Goal: Task Accomplishment & Management: Use online tool/utility

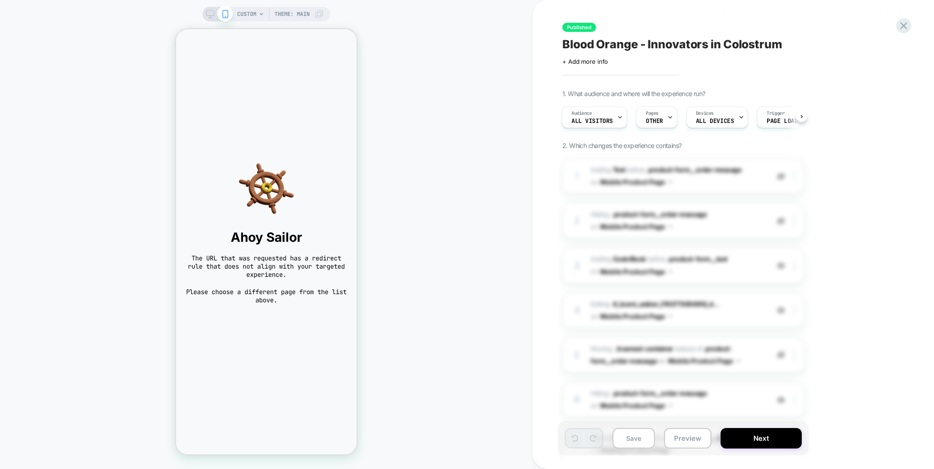
click at [496, 99] on div "CUSTOM Theme: MAIN" at bounding box center [266, 234] width 532 height 451
click at [906, 26] on icon at bounding box center [903, 26] width 12 height 12
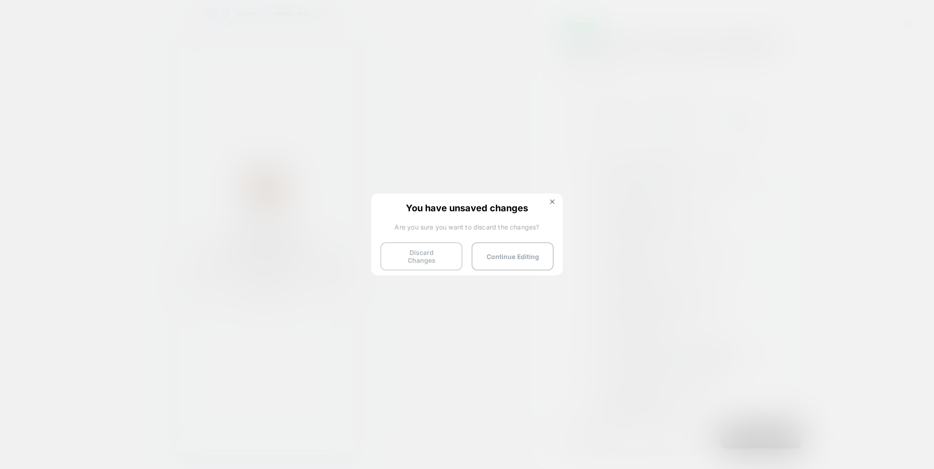
click at [444, 256] on button "Discard Changes" at bounding box center [421, 256] width 82 height 28
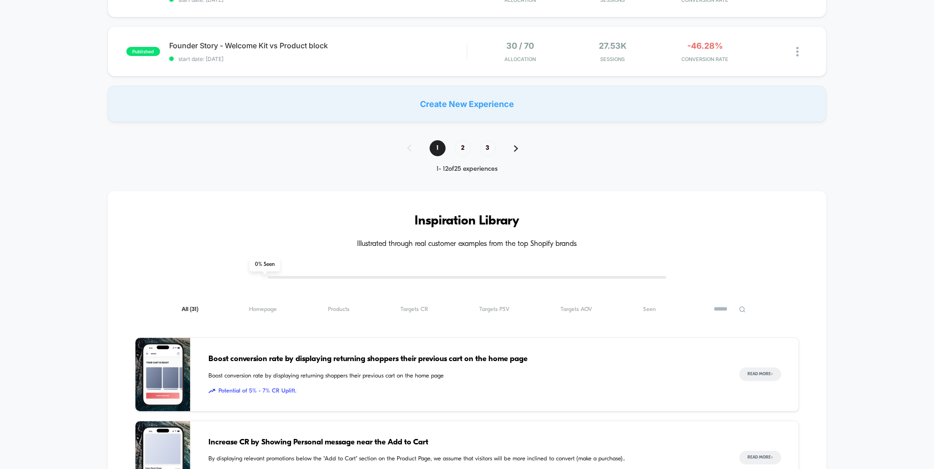
scroll to position [814, 0]
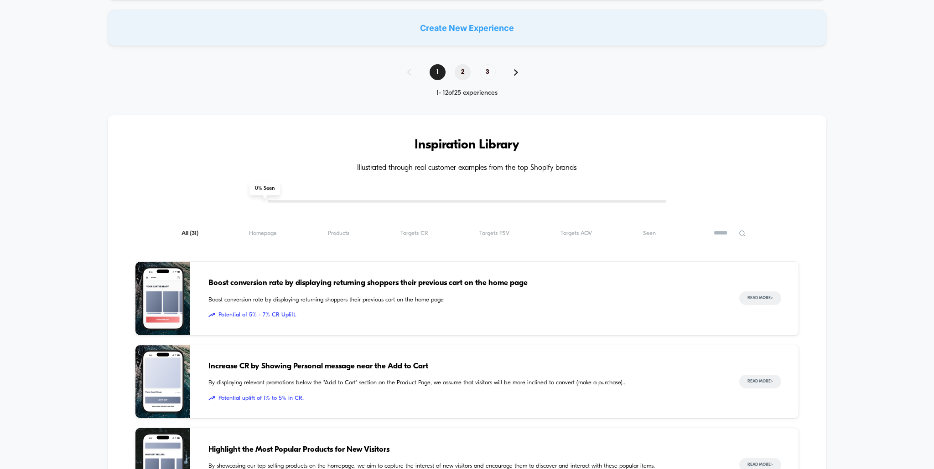
click at [461, 76] on span "2" at bounding box center [462, 72] width 16 height 16
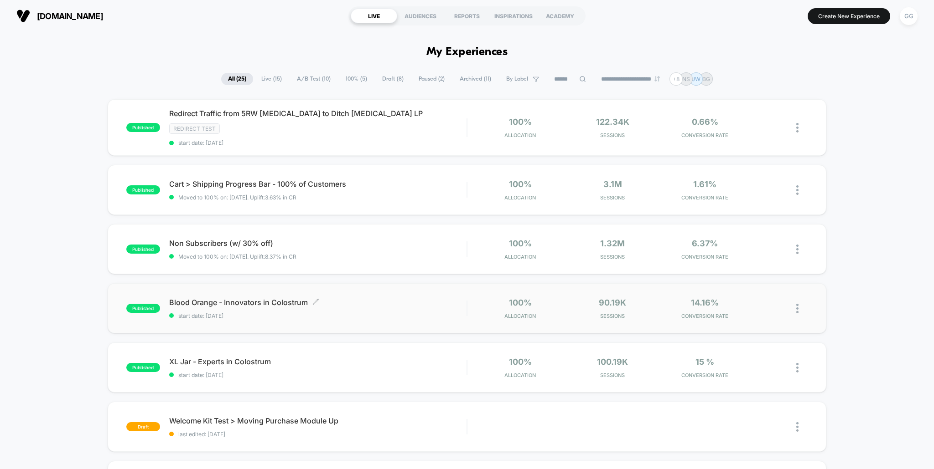
click at [342, 304] on span "Blood Orange - Innovators in Colostrum Click to edit experience details" at bounding box center [318, 302] width 298 height 9
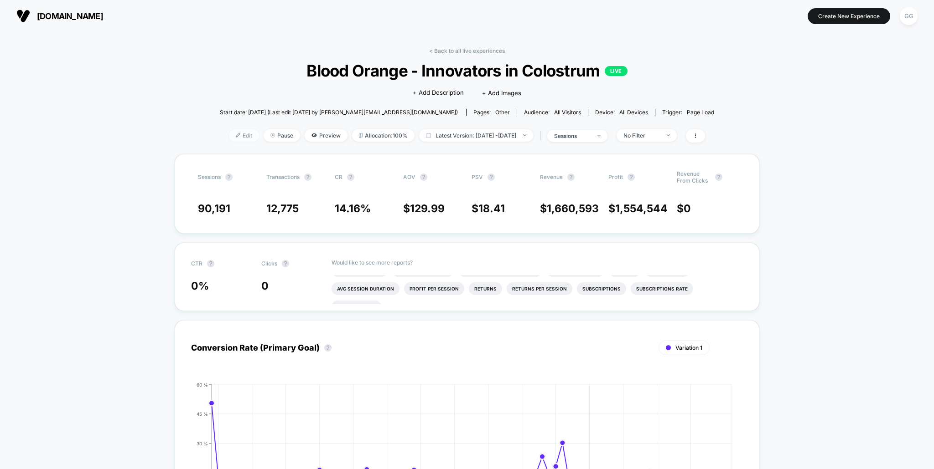
click at [229, 130] on span "Edit" at bounding box center [244, 135] width 30 height 12
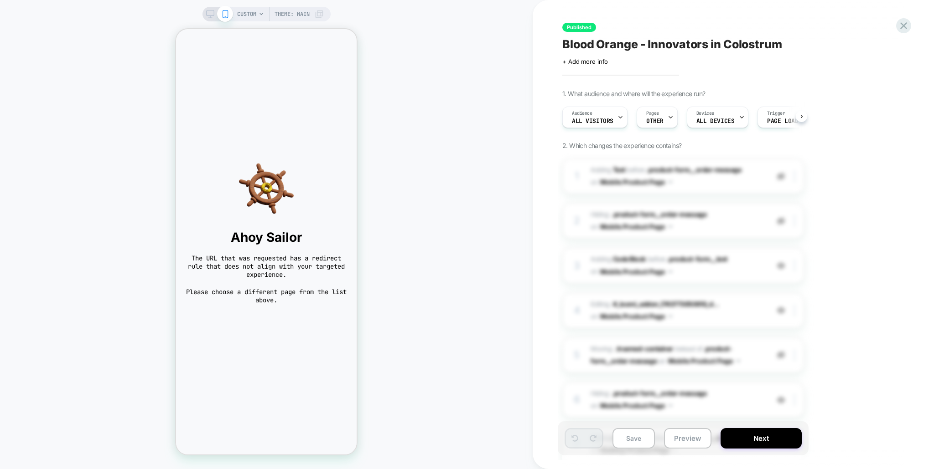
scroll to position [0, 0]
click at [253, 8] on span "CUSTOM" at bounding box center [246, 14] width 19 height 15
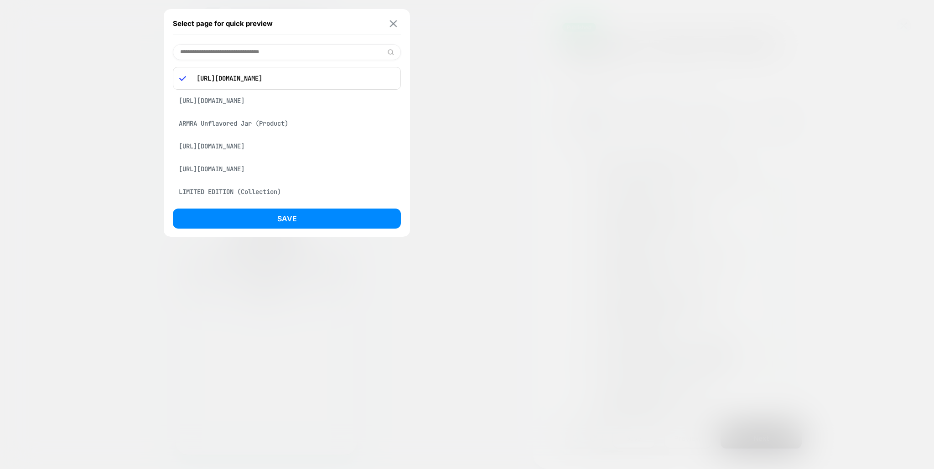
click at [392, 25] on img at bounding box center [393, 23] width 7 height 7
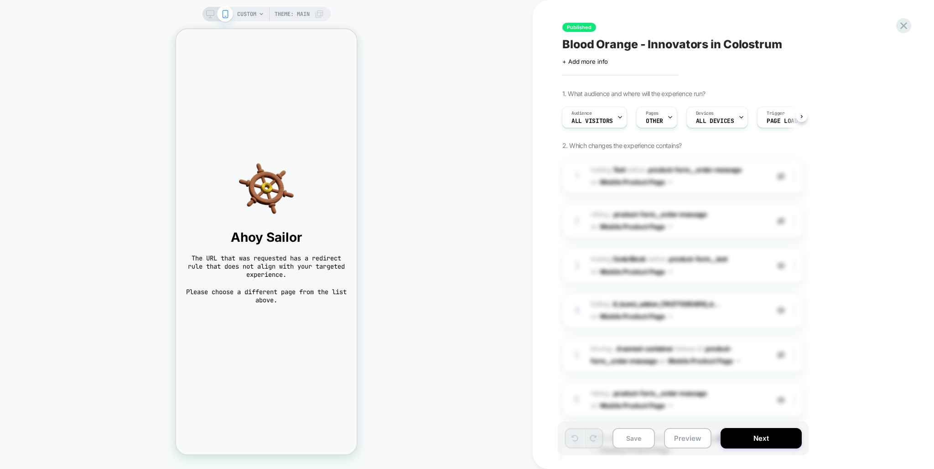
click at [299, 257] on span "The URL that was requested has a redirect rule that does not align with your ta…" at bounding box center [266, 266] width 162 height 25
click at [303, 267] on span "The URL that was requested has a redirect rule that does not align with your ta…" at bounding box center [266, 266] width 162 height 25
click at [275, 289] on span "Please choose a different page from the list above." at bounding box center [266, 296] width 162 height 16
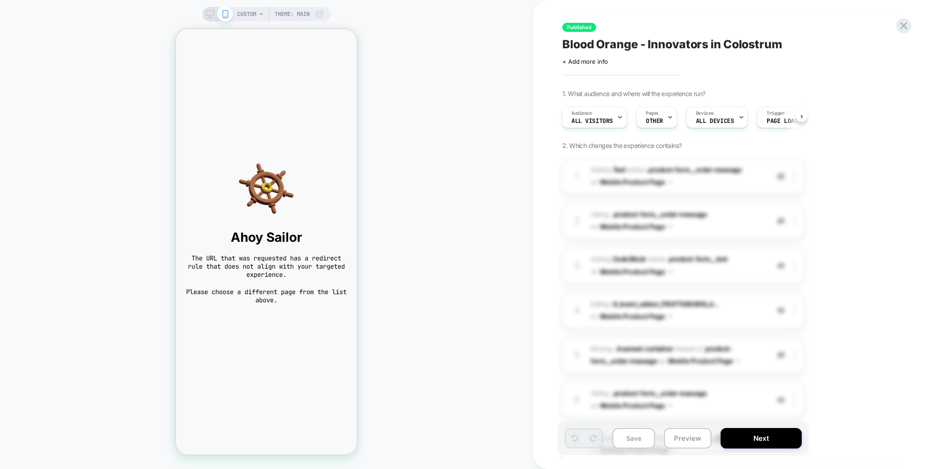
click at [275, 289] on span "Please choose a different page from the list above." at bounding box center [266, 296] width 162 height 16
click at [293, 303] on span "Please choose a different page from the list above." at bounding box center [266, 296] width 162 height 16
click at [660, 122] on span "OTHER" at bounding box center [653, 121] width 17 height 6
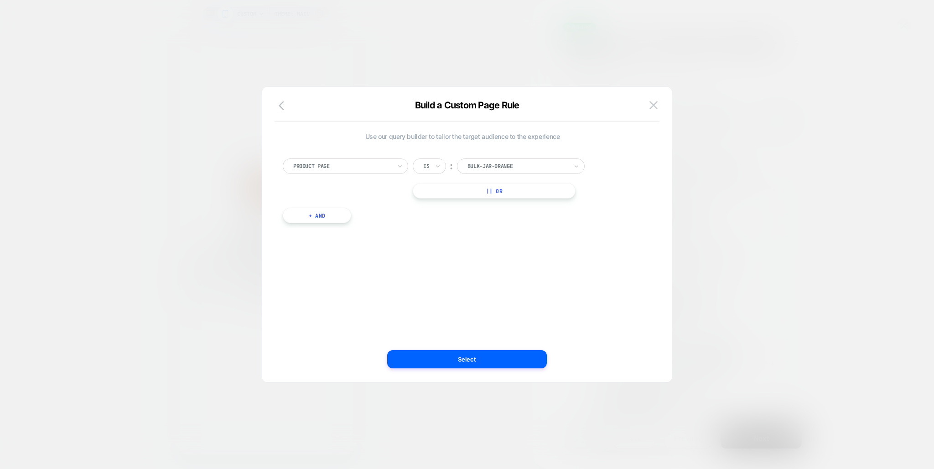
click at [523, 160] on div "bulk-jar-orange" at bounding box center [521, 166] width 128 height 15
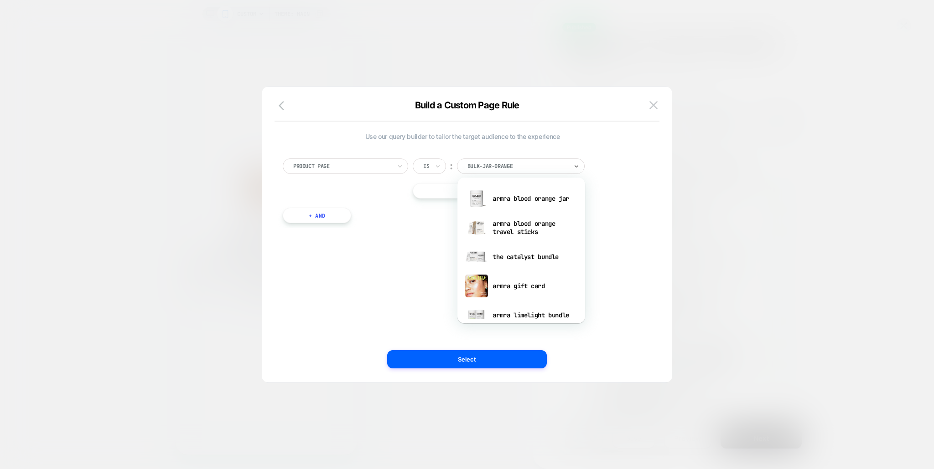
click at [628, 194] on div "Product Page Is ︰ option armra blood orange jar focused, 1 of 33. 33 results av…" at bounding box center [462, 179] width 359 height 40
click at [537, 169] on div at bounding box center [517, 166] width 100 height 8
click at [545, 198] on div "armra blood orange jar" at bounding box center [521, 198] width 119 height 29
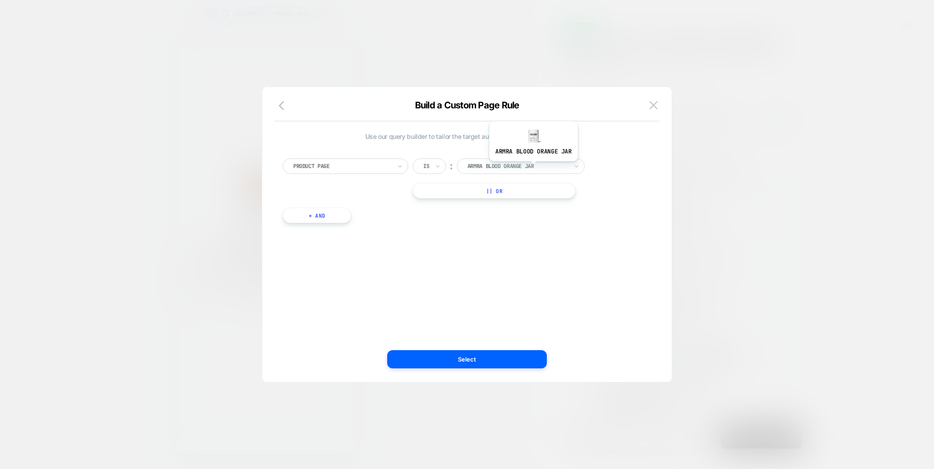
click at [532, 168] on div at bounding box center [517, 166] width 100 height 8
click at [500, 166] on div at bounding box center [517, 166] width 100 height 8
type input "****"
click at [395, 232] on div "Use our query builder to tailor the target audience to the experience Product P…" at bounding box center [462, 183] width 359 height 100
click at [655, 106] on img at bounding box center [653, 105] width 8 height 8
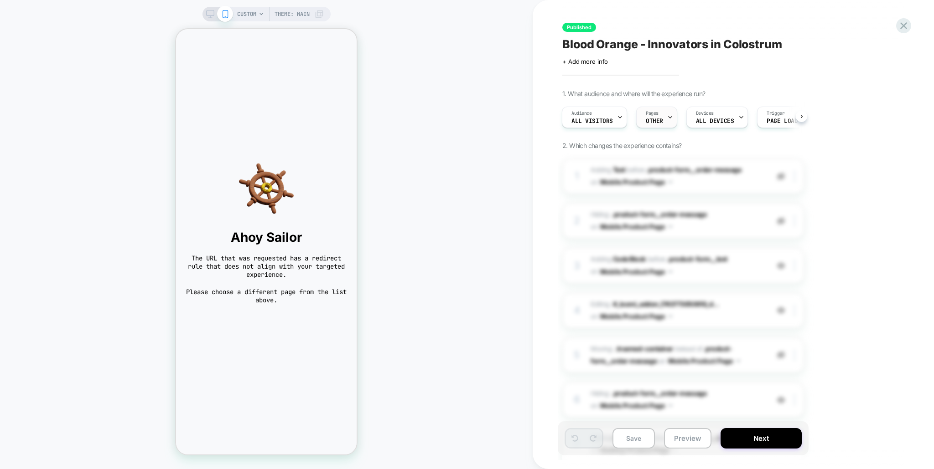
click at [654, 119] on span "OTHER" at bounding box center [653, 121] width 17 height 6
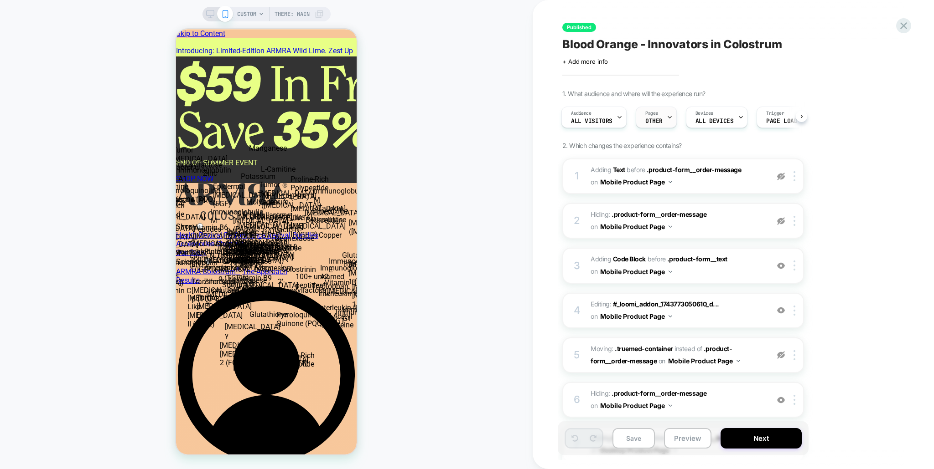
click at [667, 120] on div at bounding box center [669, 117] width 6 height 21
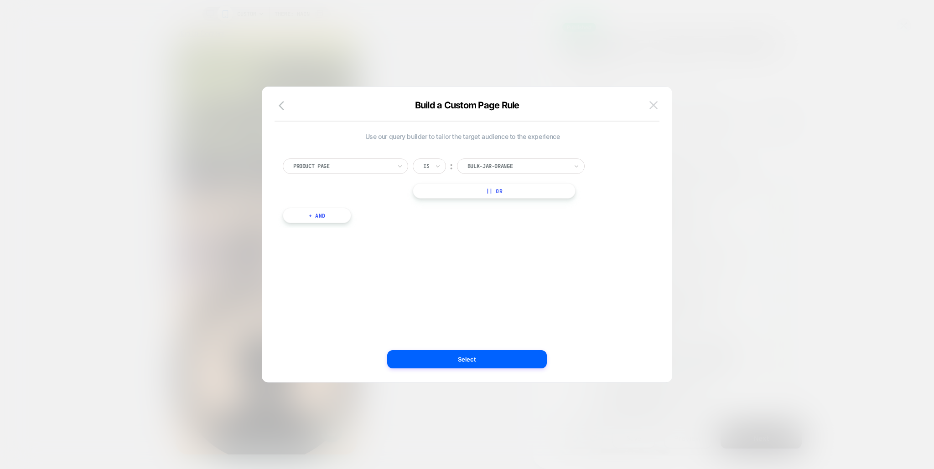
click at [657, 104] on img at bounding box center [653, 105] width 8 height 8
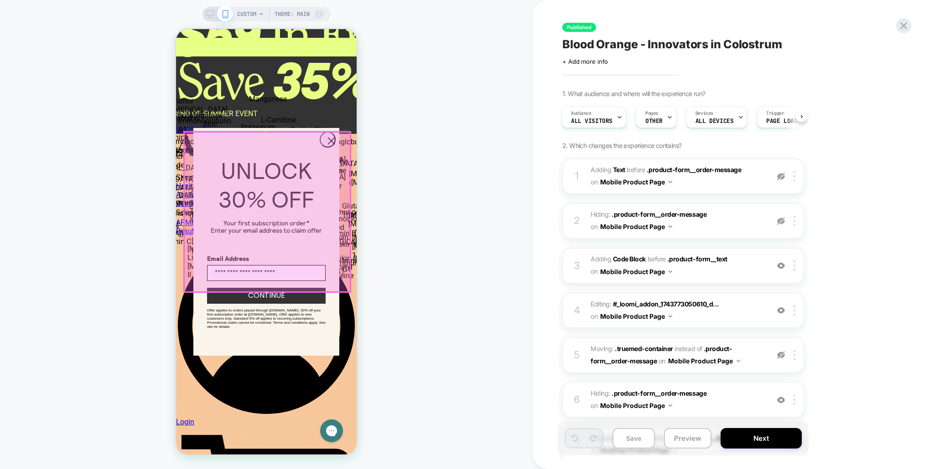
scroll to position [50, 0]
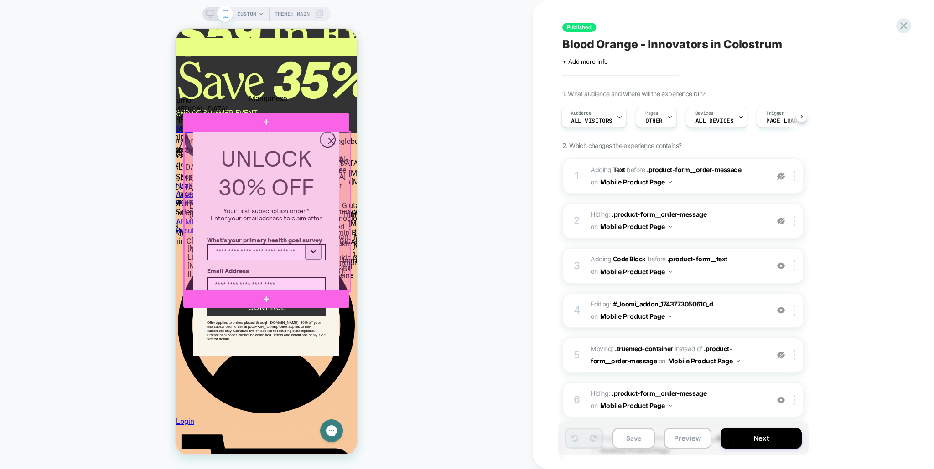
click at [328, 137] on div at bounding box center [267, 212] width 166 height 160
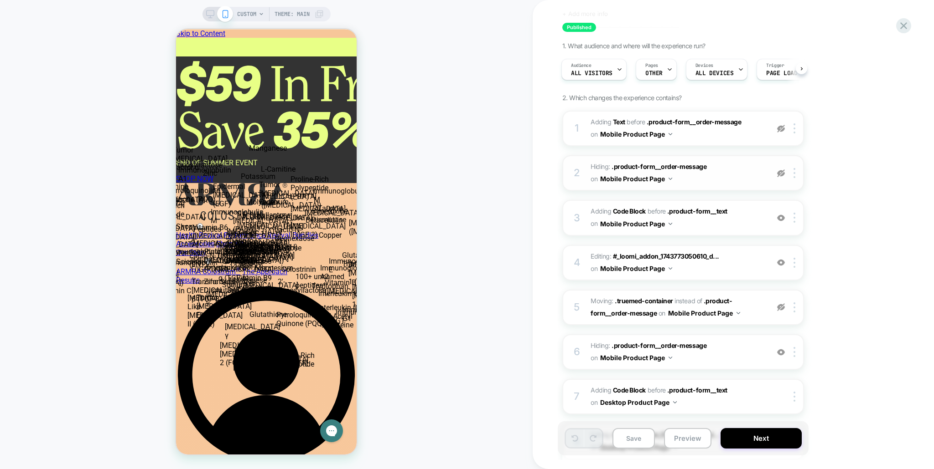
scroll to position [52, 0]
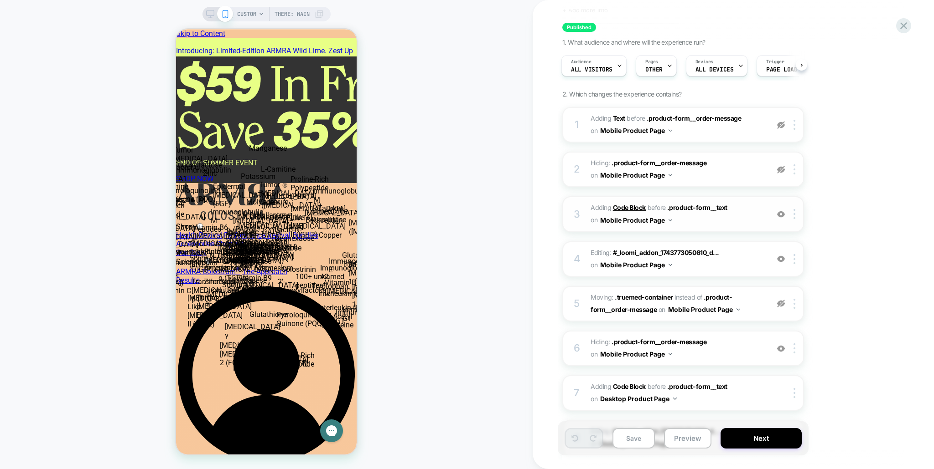
click at [627, 209] on b "Code Block" at bounding box center [629, 208] width 33 height 8
click at [697, 208] on span ".product-form__text" at bounding box center [697, 208] width 60 height 8
click at [793, 216] on img at bounding box center [794, 214] width 2 height 10
click at [721, 238] on div "1 #_loomi_addon_1743771424747_dup1743771857_dup1743799158 Adding Text BEFORE .p…" at bounding box center [683, 336] width 242 height 458
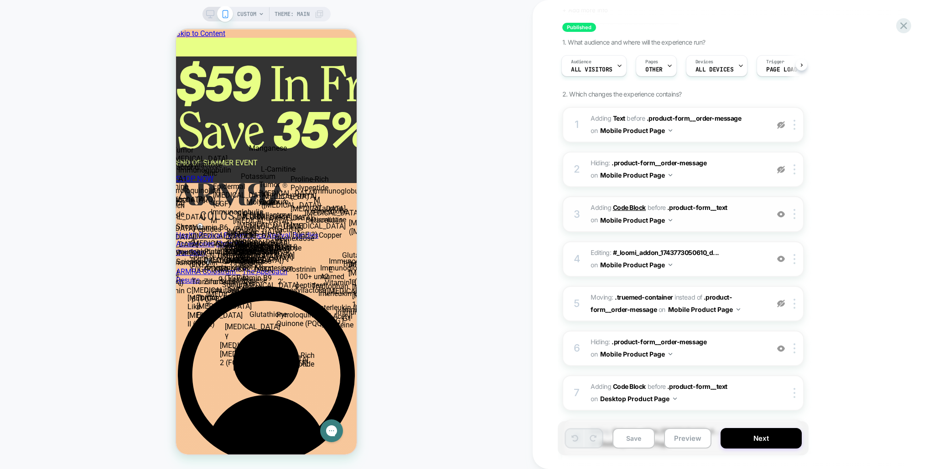
click at [626, 204] on b "Code Block" at bounding box center [629, 208] width 33 height 8
click at [622, 207] on b "Code Block" at bounding box center [629, 208] width 33 height 8
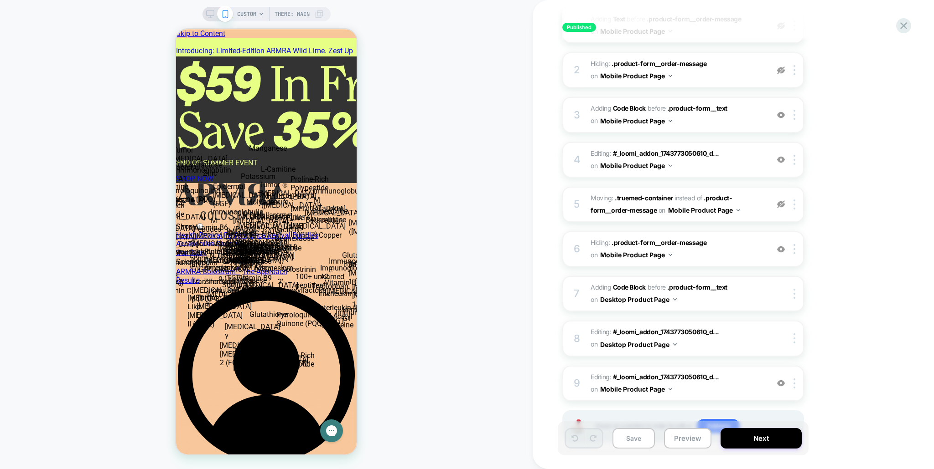
scroll to position [192, 0]
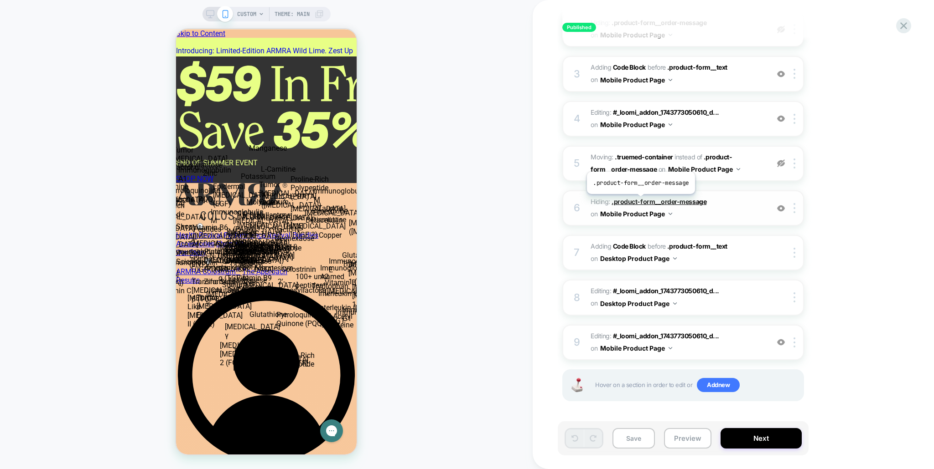
click at [640, 201] on span ".product-form__order-message" at bounding box center [658, 202] width 95 height 8
click at [632, 214] on button "Mobile Product Page" at bounding box center [636, 213] width 72 height 13
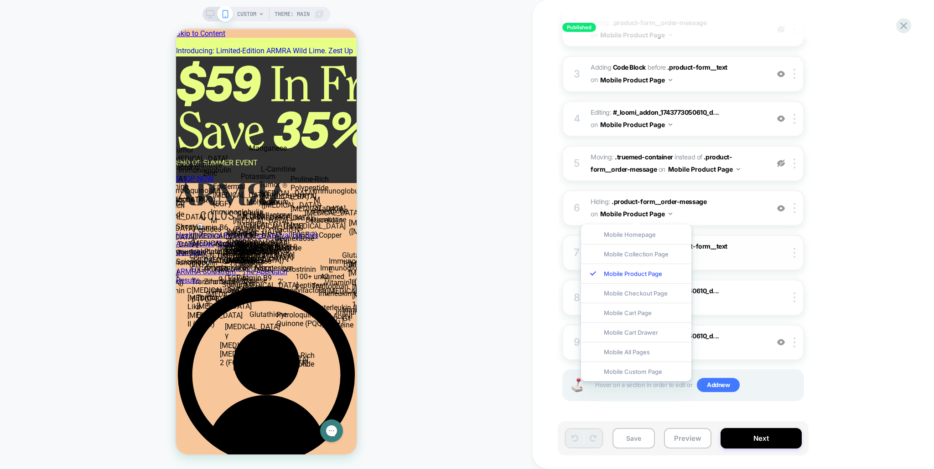
click at [713, 257] on span "Adding Code Block BEFORE .product-form__text .product-form__text on Desktop Pro…" at bounding box center [677, 253] width 174 height 25
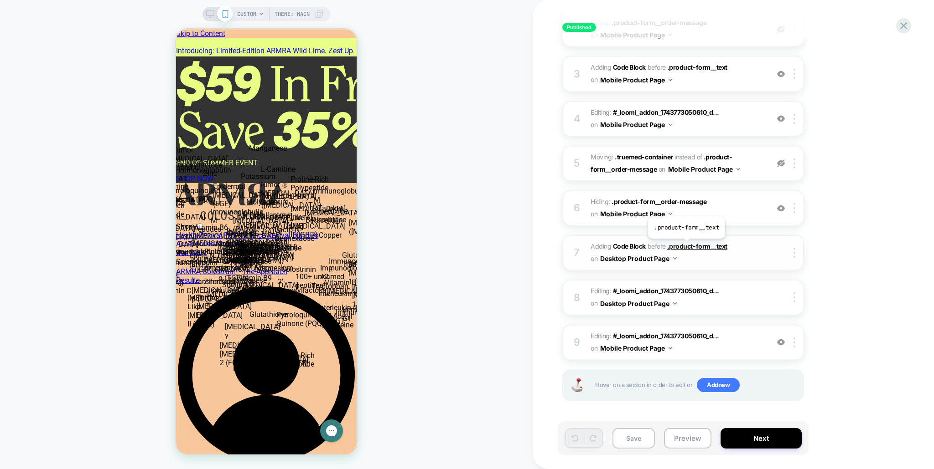
click at [686, 246] on span ".product-form__text" at bounding box center [697, 246] width 60 height 8
click at [635, 241] on span "Adding Code Block BEFORE .product-form__text .product-form__text on Desktop Pro…" at bounding box center [677, 253] width 174 height 25
click at [635, 244] on b "Code Block" at bounding box center [629, 246] width 33 height 8
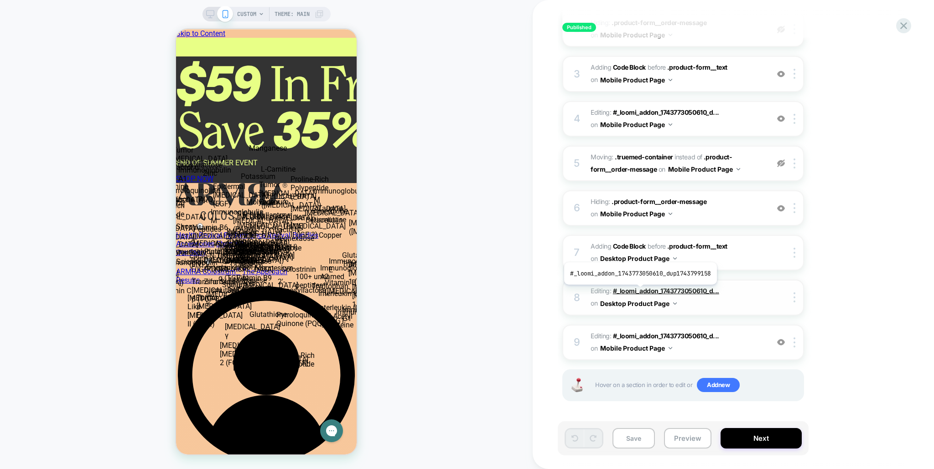
click at [638, 292] on span "#_loomi_addon_1743773050610_d..." at bounding box center [666, 291] width 106 height 8
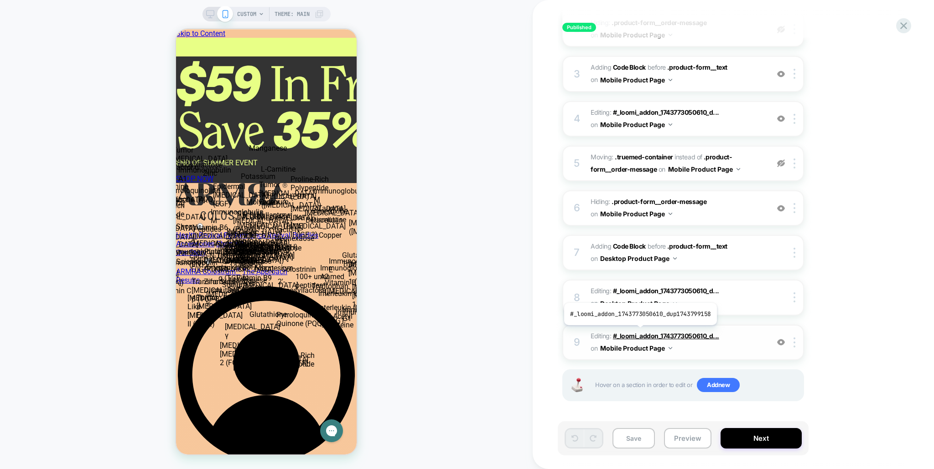
click at [638, 333] on span "#_loomi_addon_1743773050610_d..." at bounding box center [666, 336] width 106 height 8
click at [658, 337] on span "#_loomi_addon_1743773050610_d..." at bounding box center [666, 336] width 106 height 8
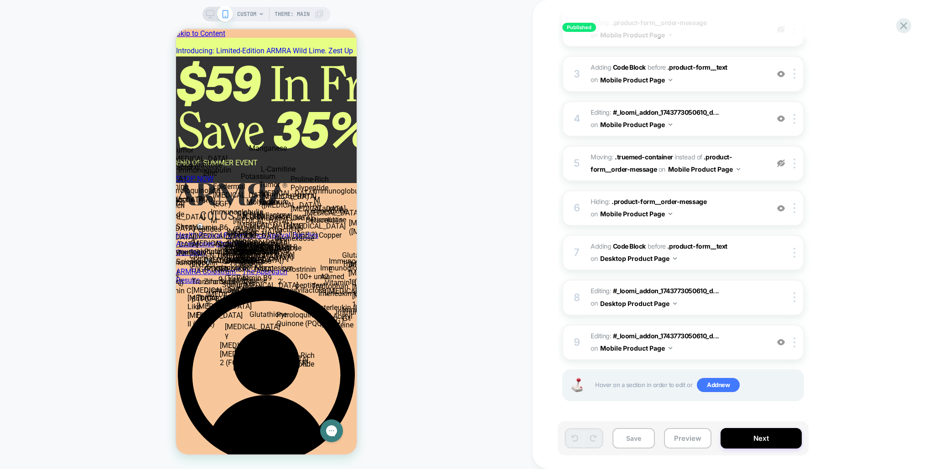
click at [825, 267] on div "1. What audience and where will the experience run? Audience All Visitors Pages…" at bounding box center [728, 161] width 333 height 526
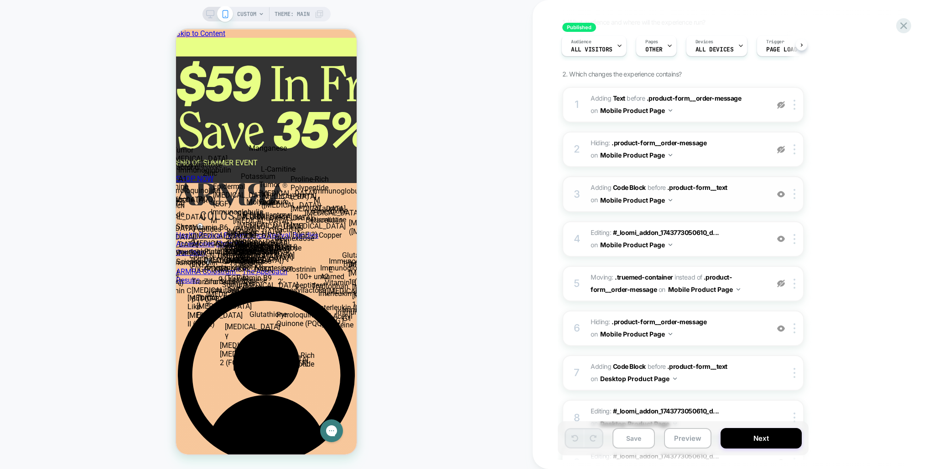
scroll to position [43, 0]
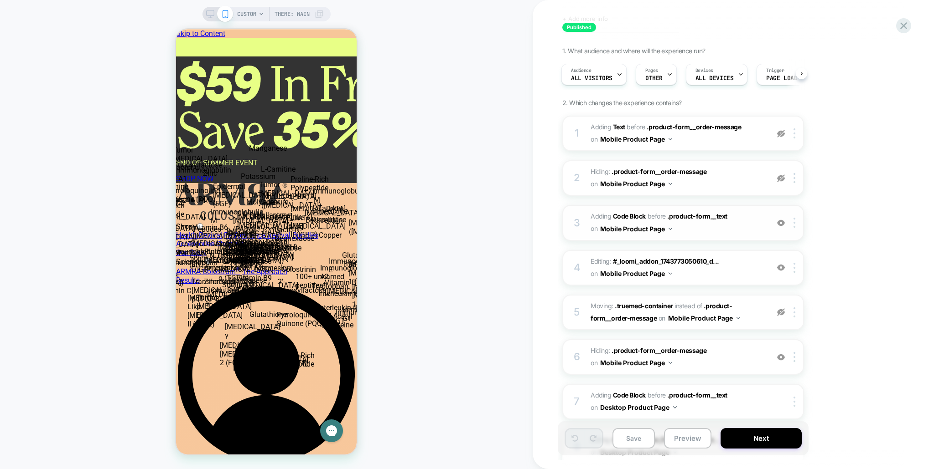
click at [779, 225] on img at bounding box center [781, 223] width 8 height 8
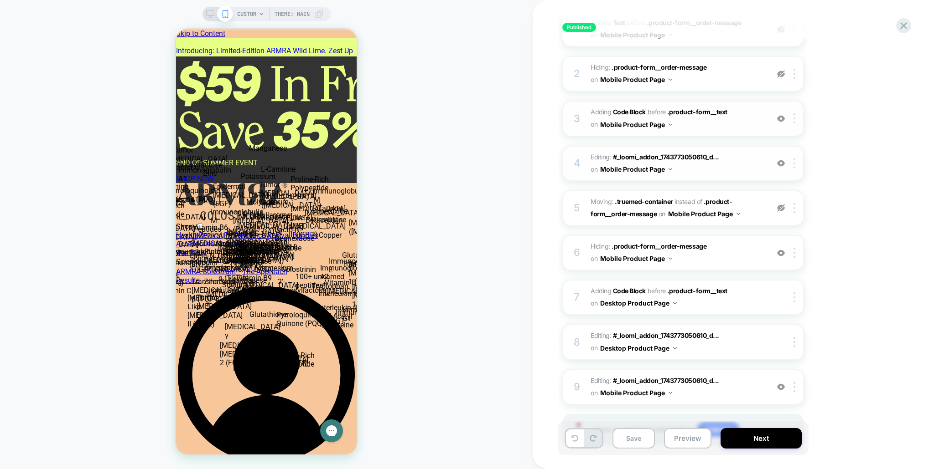
scroll to position [144, 0]
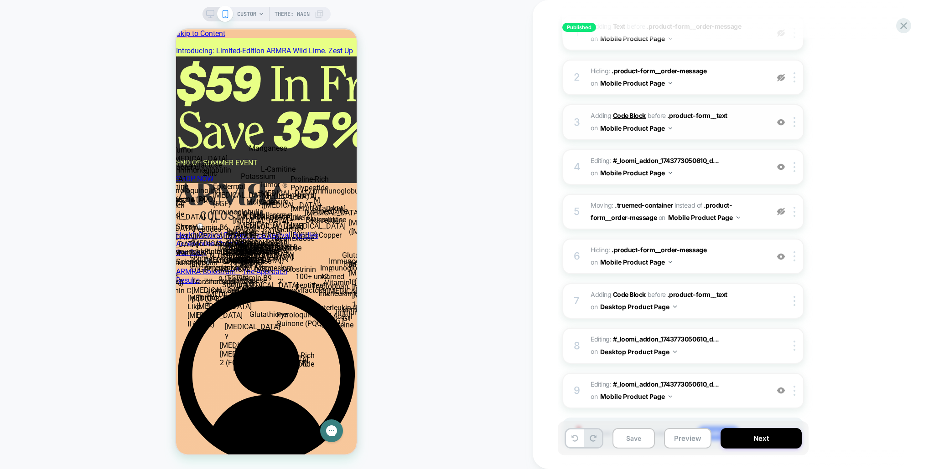
click at [635, 113] on b "Code Block" at bounding box center [629, 116] width 33 height 8
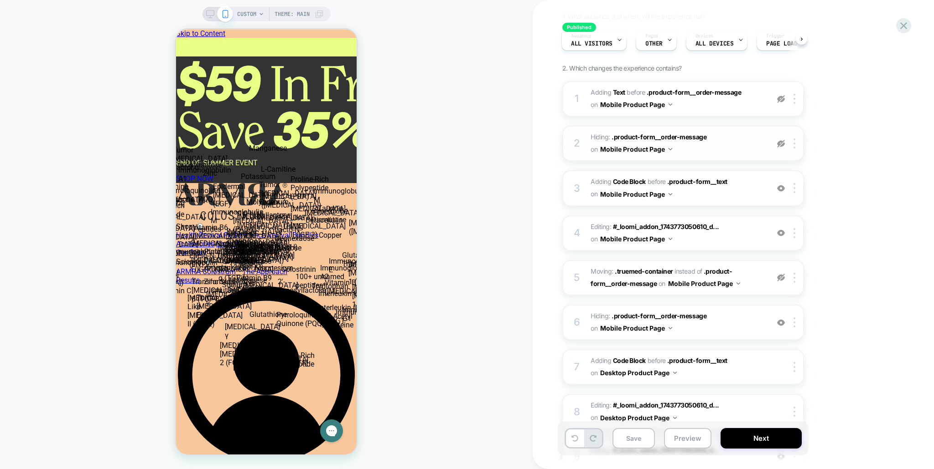
scroll to position [45, 0]
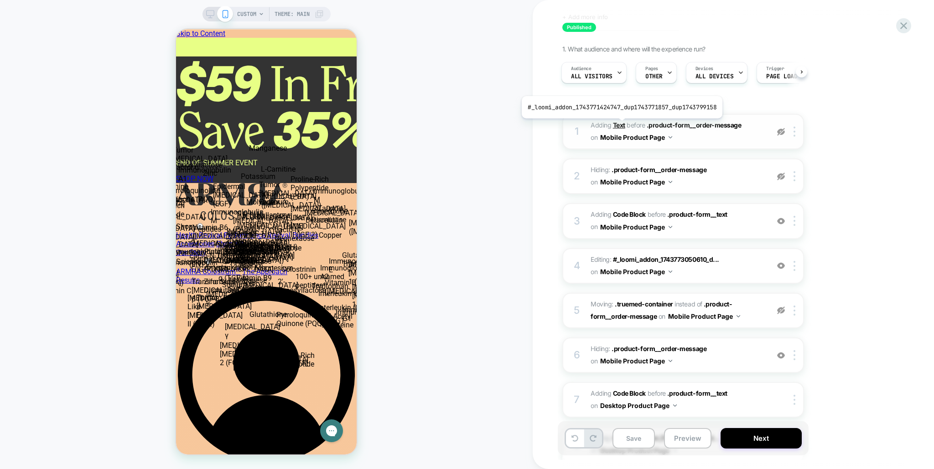
click at [619, 125] on b "Text" at bounding box center [619, 125] width 12 height 8
click at [778, 130] on img at bounding box center [781, 132] width 8 height 8
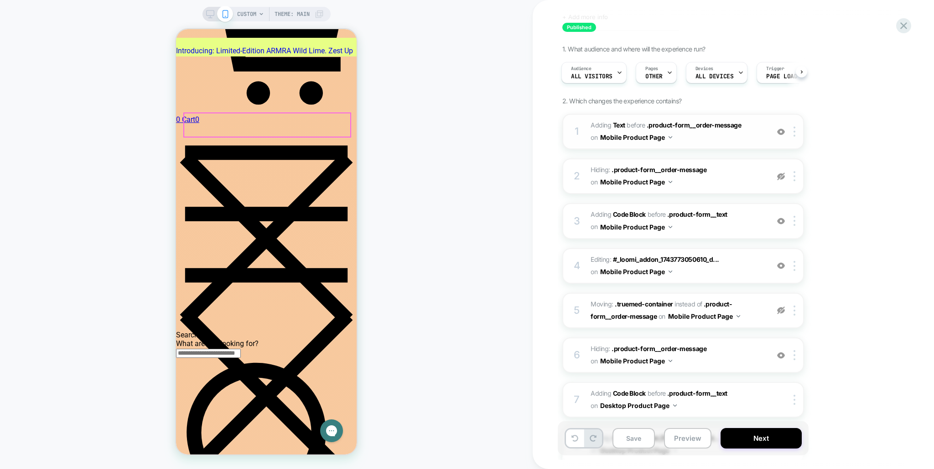
scroll to position [546, 0]
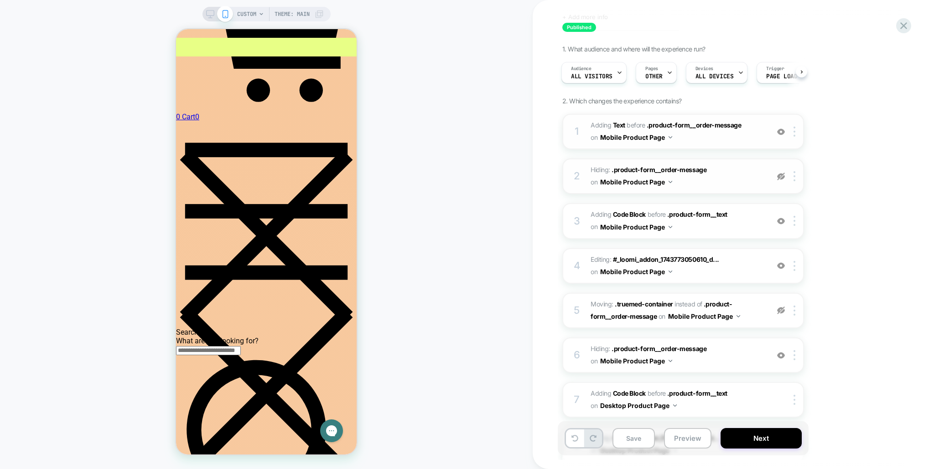
click at [779, 178] on img at bounding box center [781, 177] width 8 height 8
click at [779, 129] on img at bounding box center [781, 132] width 8 height 8
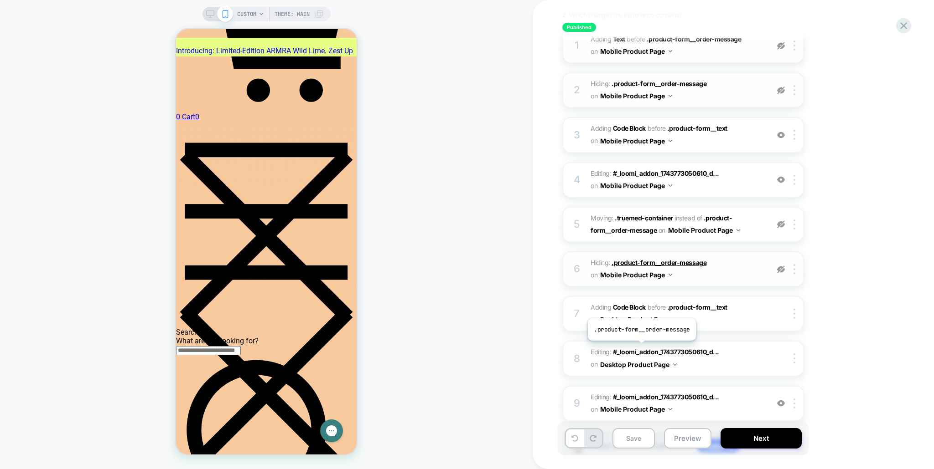
scroll to position [170, 0]
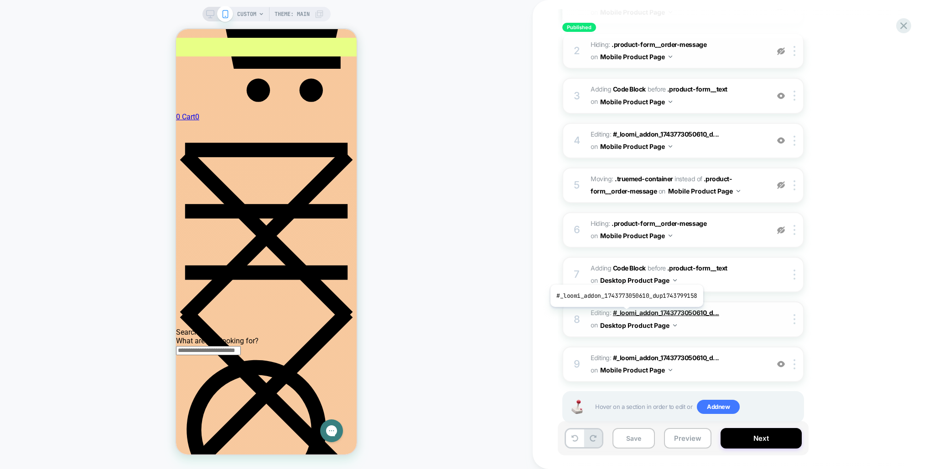
click at [624, 314] on span "#_loomi_addon_1743773050610_d..." at bounding box center [666, 313] width 106 height 8
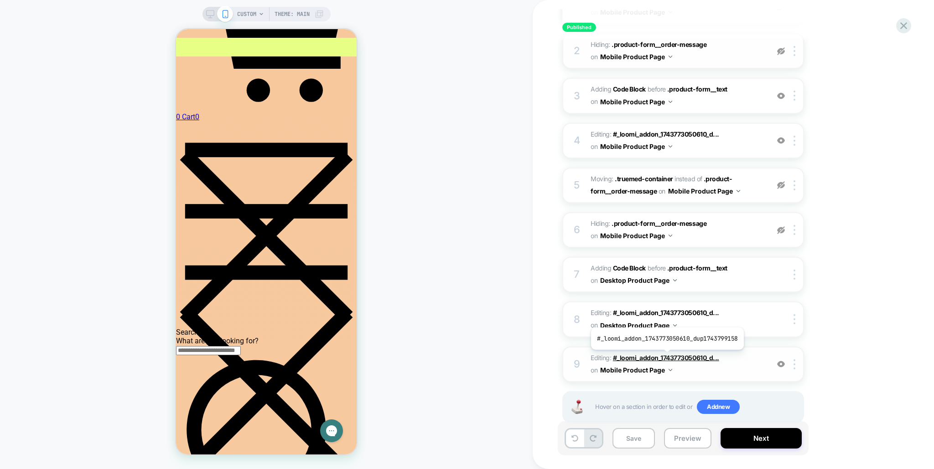
click at [665, 357] on span "#_loomi_addon_1743773050610_d..." at bounding box center [666, 358] width 106 height 8
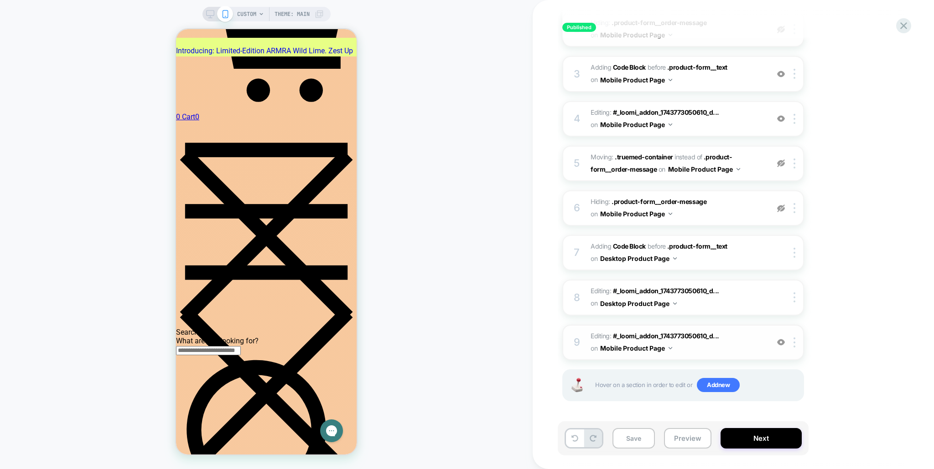
click at [663, 350] on button "Mobile Product Page" at bounding box center [636, 348] width 72 height 13
click at [666, 349] on button "Mobile Product Page" at bounding box center [636, 348] width 72 height 13
click at [720, 349] on span "Editing : #_loomi_addon_1743773050610_d... #_loomi_addon_1743773050610_dup17437…" at bounding box center [677, 342] width 174 height 25
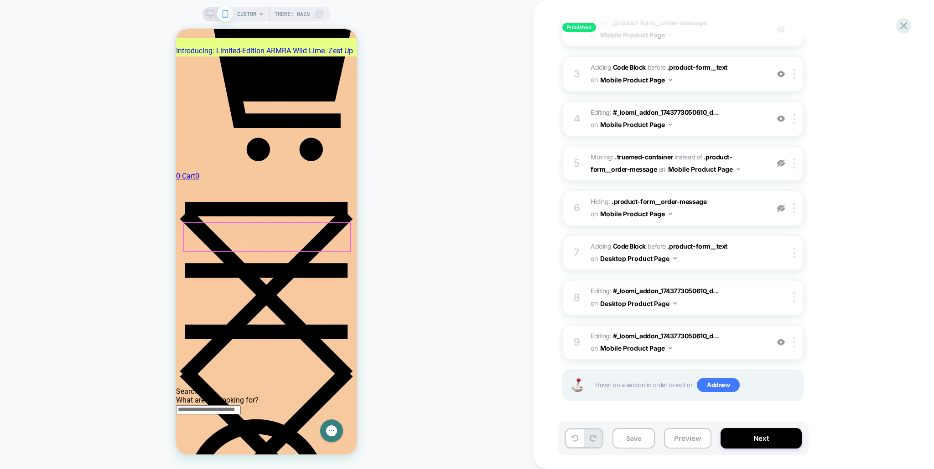
scroll to position [449, 0]
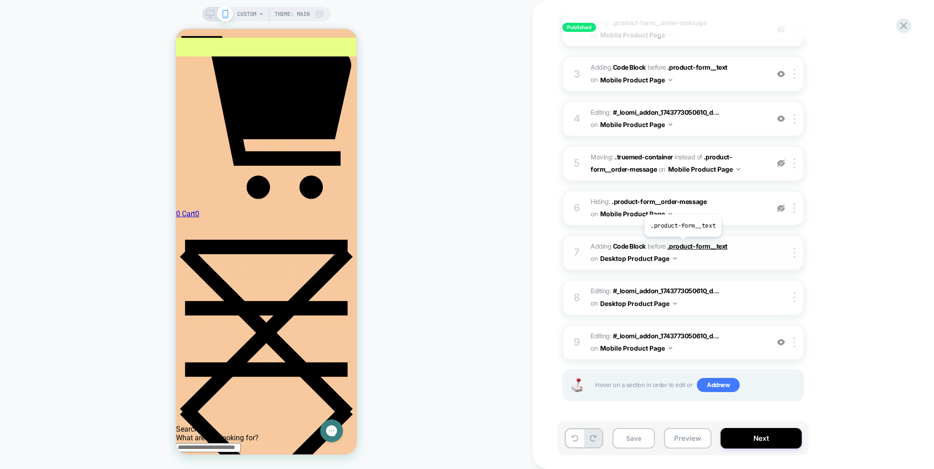
drag, startPoint x: 740, startPoint y: 246, endPoint x: 682, endPoint y: 244, distance: 58.4
click at [682, 244] on span "Adding Code Block BEFORE .product-form__text .product-form__text on Desktop Pro…" at bounding box center [677, 253] width 174 height 25
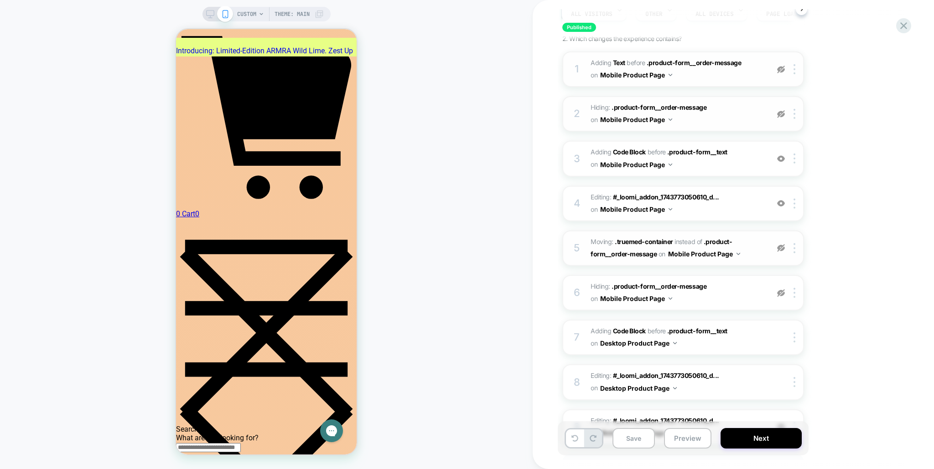
scroll to position [107, 0]
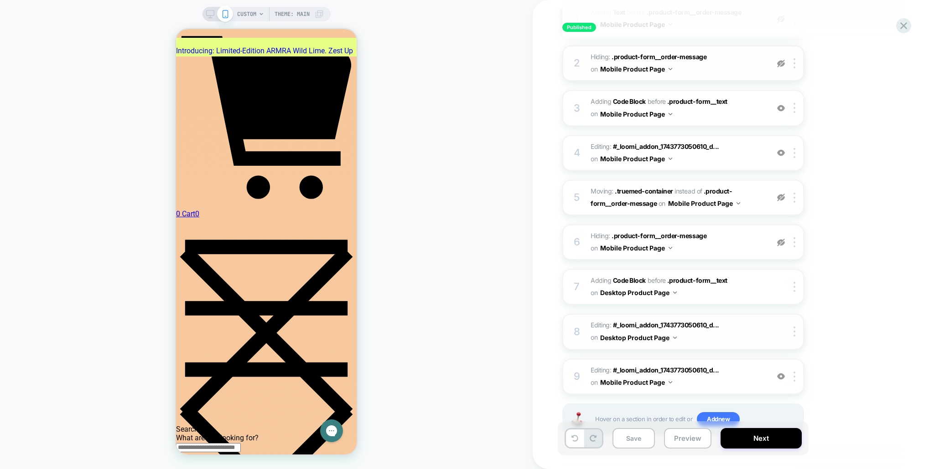
scroll to position [179, 0]
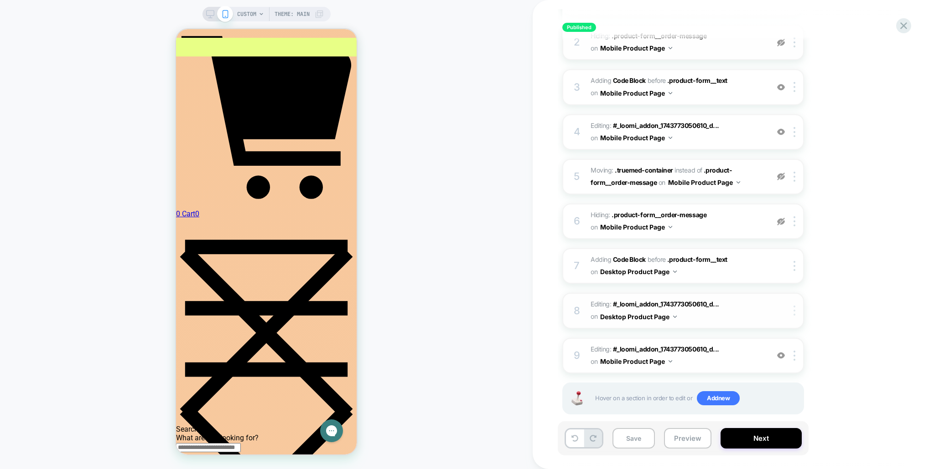
click at [794, 310] on img at bounding box center [794, 311] width 2 height 10
click at [795, 272] on div "7 Adding Code Block BEFORE .product-form__text .product-form__text on Desktop P…" at bounding box center [683, 266] width 242 height 36
click at [792, 263] on div at bounding box center [795, 266] width 15 height 10
click at [541, 348] on div "Published Blood Orange - Innovators in Colostrum Click to edit experience detai…" at bounding box center [732, 234] width 401 height 469
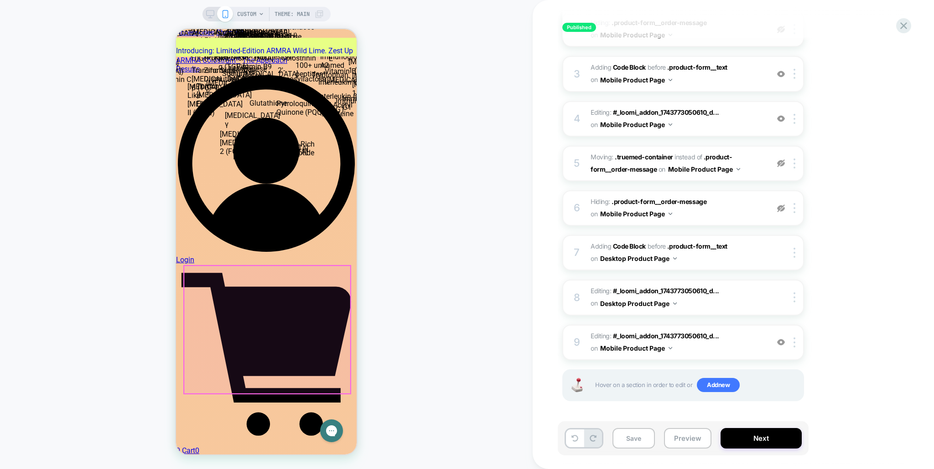
scroll to position [211, 0]
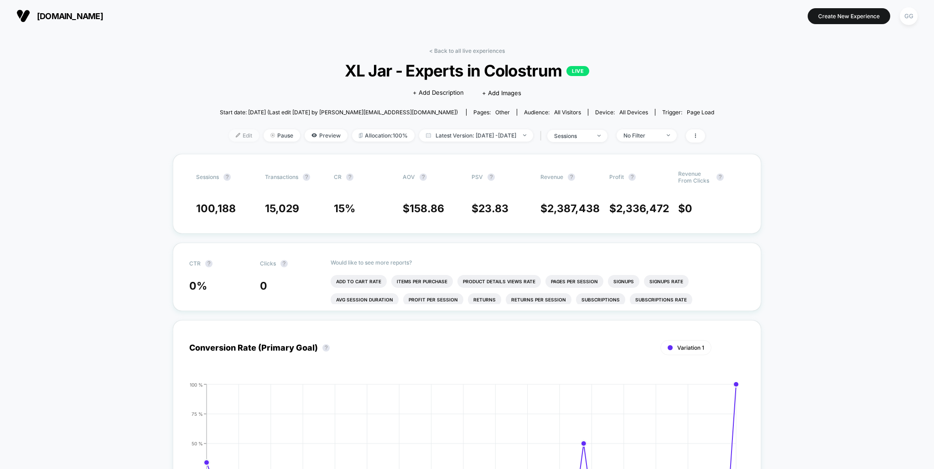
click at [229, 131] on span "Edit" at bounding box center [244, 135] width 30 height 12
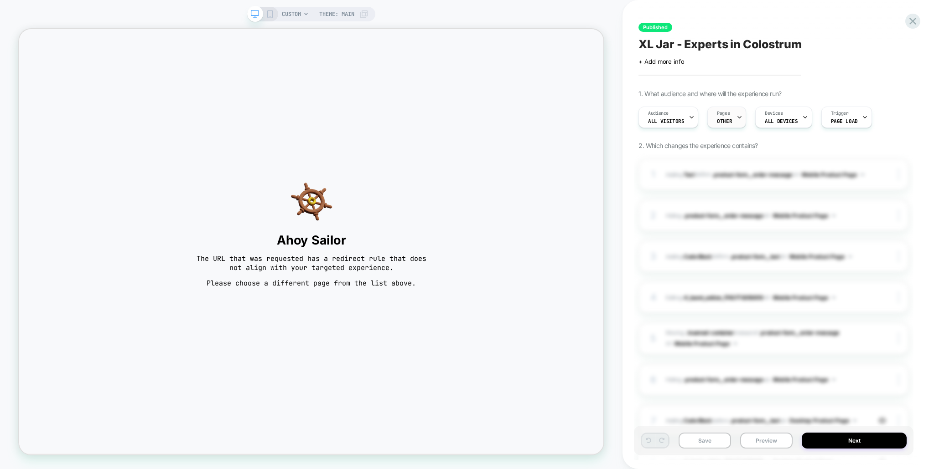
click at [736, 114] on icon at bounding box center [739, 117] width 6 height 6
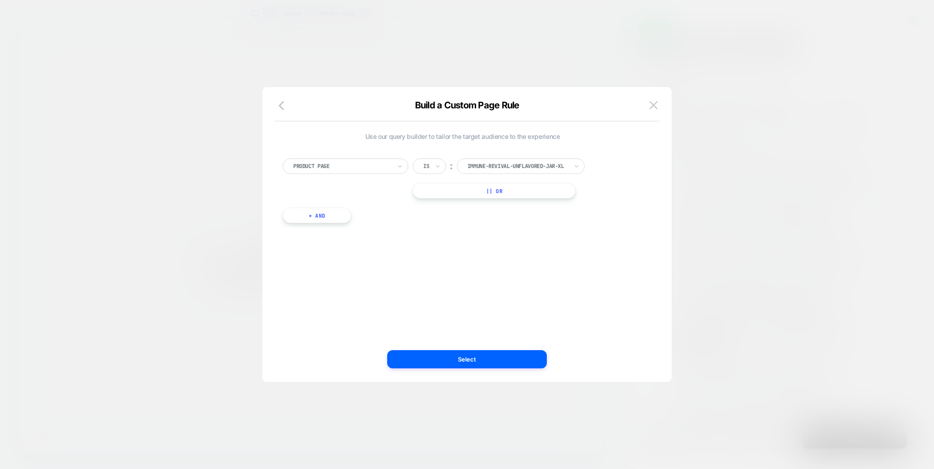
click at [546, 170] on div at bounding box center [517, 166] width 100 height 8
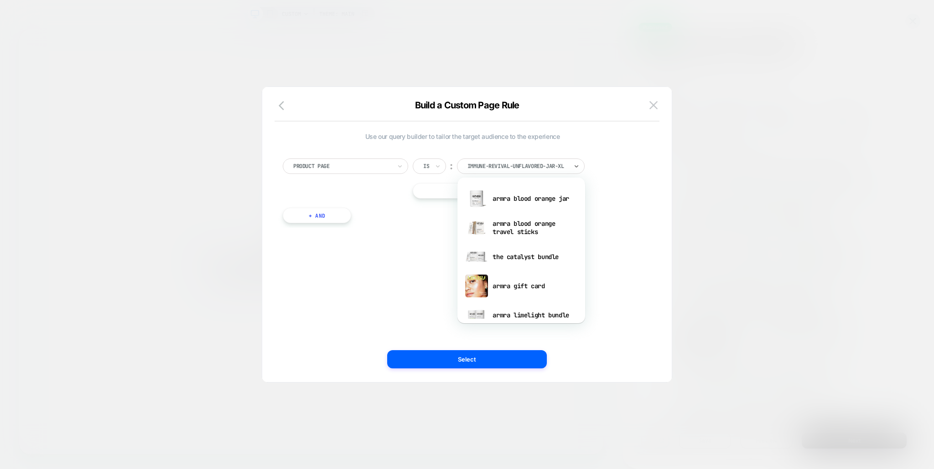
click at [609, 180] on div "Product Page Is ︰ option armra blood orange jar focused, 1 of 33. 33 results av…" at bounding box center [462, 179] width 359 height 40
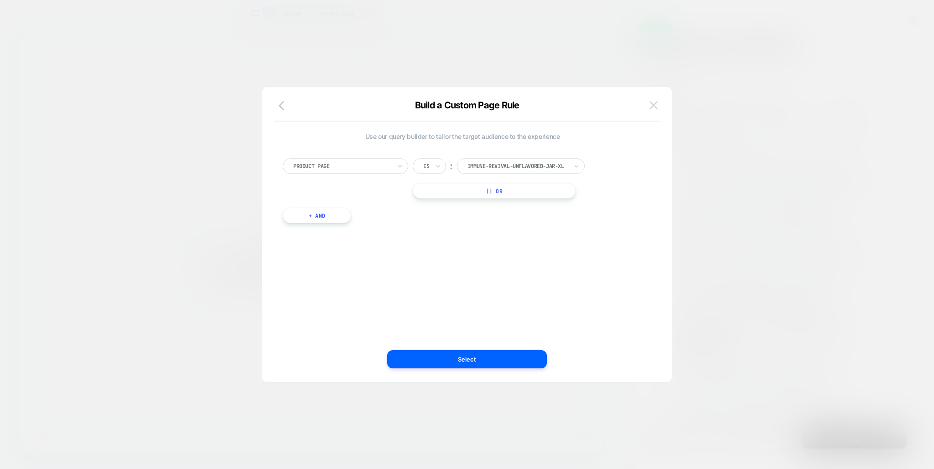
click at [653, 105] on img at bounding box center [653, 105] width 8 height 8
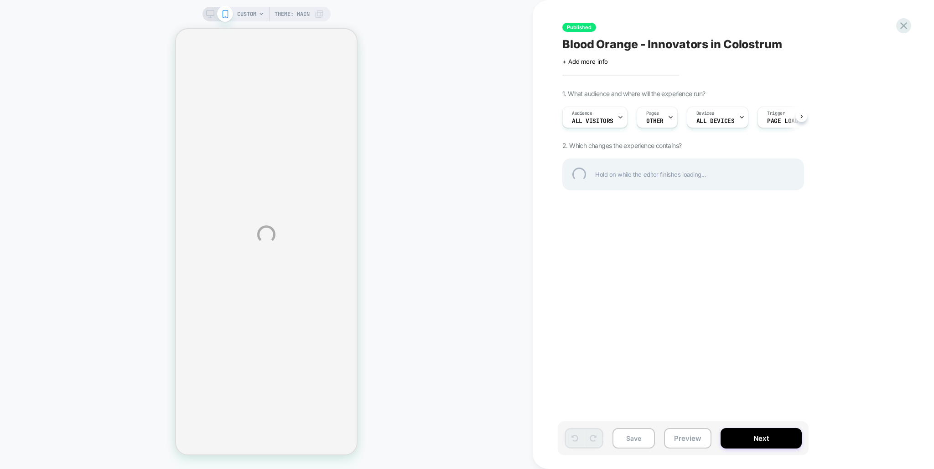
click at [665, 90] on div "CUSTOM Theme: MAIN Published Blood Orange - Innovators in Colostrum Click to ed…" at bounding box center [467, 234] width 934 height 469
click at [246, 16] on div "CUSTOM Theme: MAIN Published Blood Orange - Innovators in Colostrum Click to ed…" at bounding box center [467, 234] width 934 height 469
click at [588, 78] on div "CUSTOM Theme: MAIN Published Blood Orange - Innovators in Colostrum Click to ed…" at bounding box center [467, 234] width 934 height 469
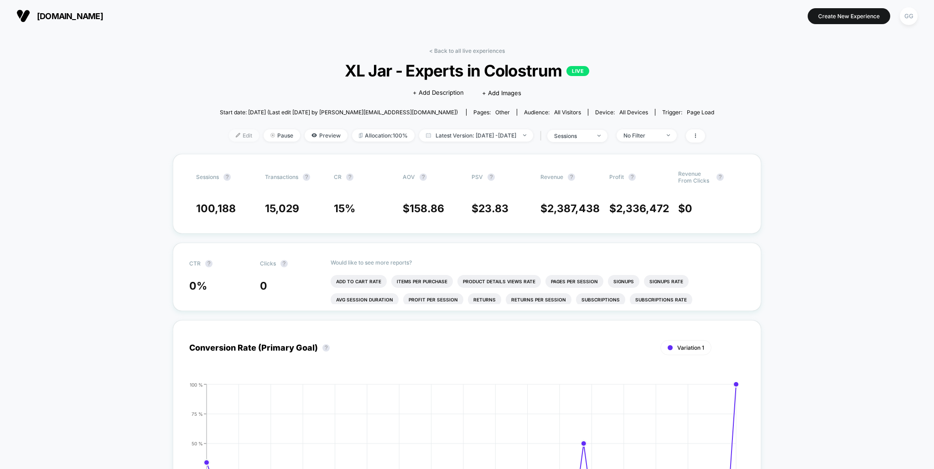
click at [233, 136] on span "Edit" at bounding box center [244, 135] width 30 height 12
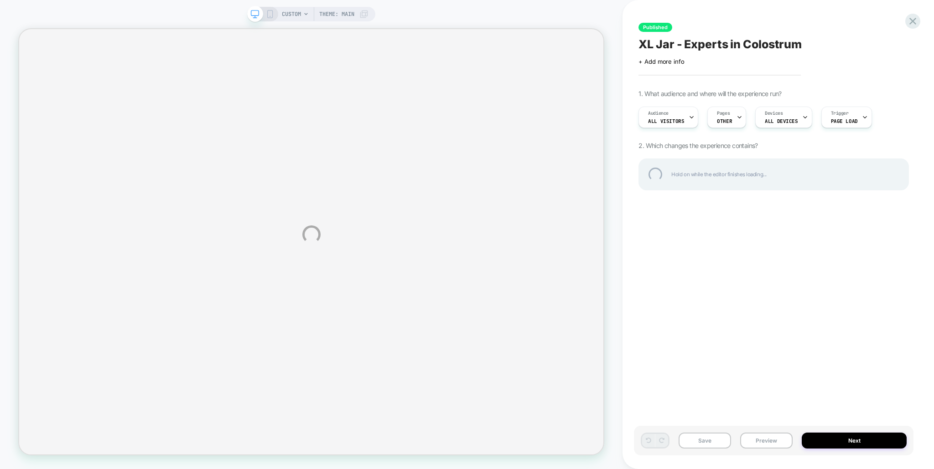
click at [624, 78] on div "CUSTOM Theme: MAIN Published XL Jar - Experts in Colostrum Click to edit experi…" at bounding box center [467, 234] width 934 height 469
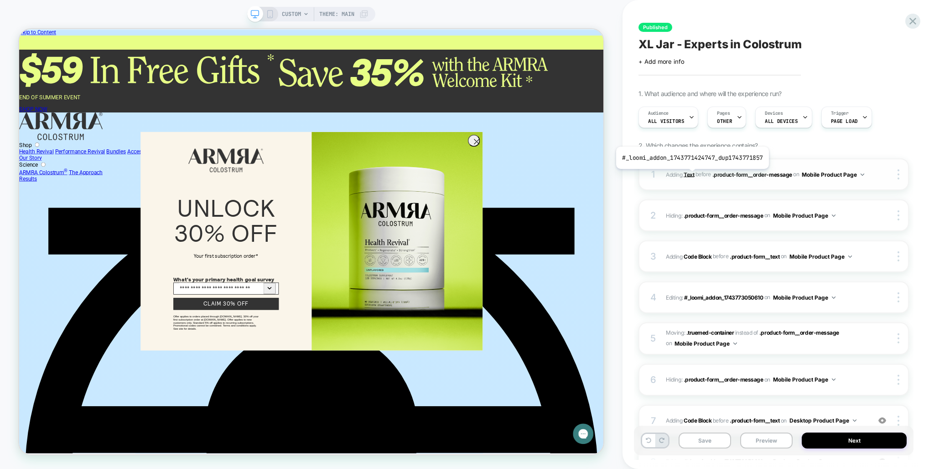
click at [690, 176] on b "Text" at bounding box center [688, 174] width 10 height 7
click at [687, 172] on b "Text" at bounding box center [688, 174] width 10 height 7
click at [726, 174] on span ".product-form__order-message" at bounding box center [752, 174] width 80 height 7
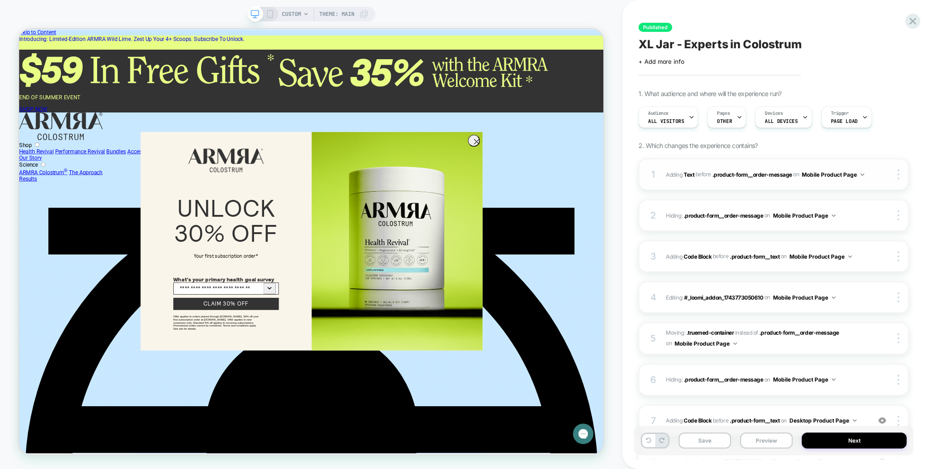
click at [862, 172] on button "Mobile Product Page" at bounding box center [832, 174] width 62 height 11
click at [868, 160] on div "1 #_loomi_addon_1743771424747_dup1743771857 Adding Text BEFORE .product-form__o…" at bounding box center [773, 175] width 270 height 32
click at [898, 170] on img at bounding box center [898, 175] width 2 height 10
click at [736, 174] on span ".product-form__order-message" at bounding box center [752, 174] width 80 height 7
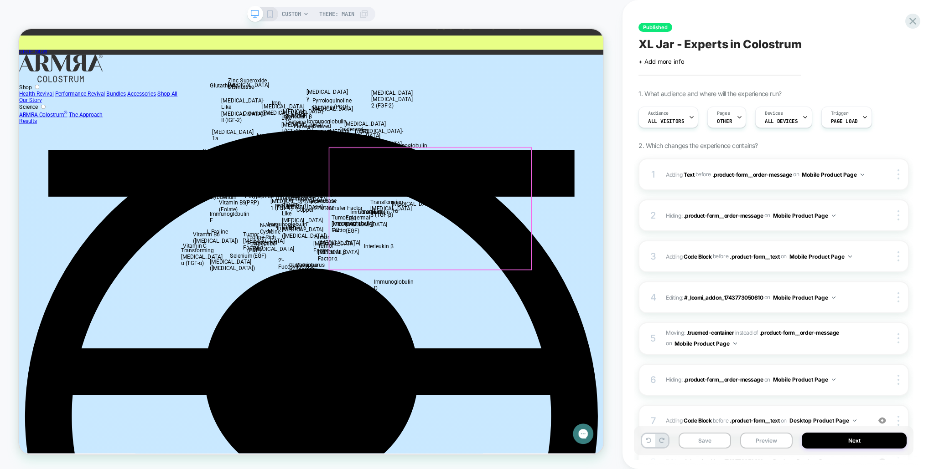
scroll to position [79, 0]
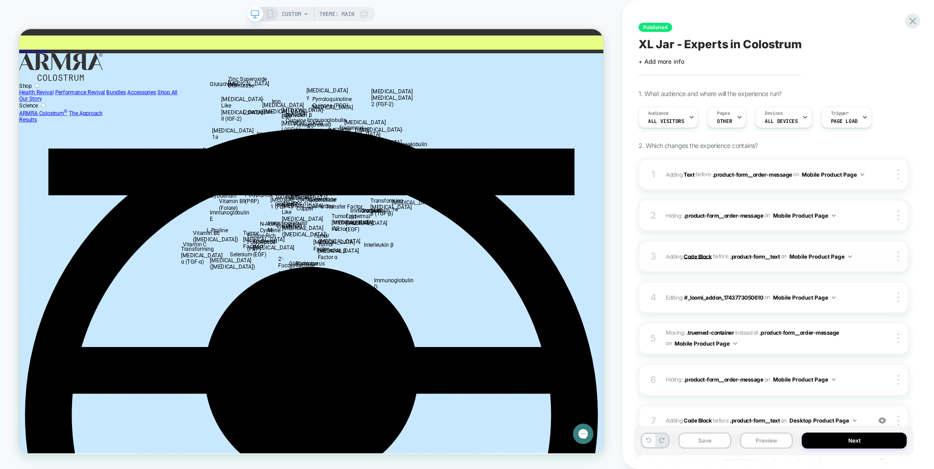
click at [703, 256] on b "Code Block" at bounding box center [697, 256] width 28 height 7
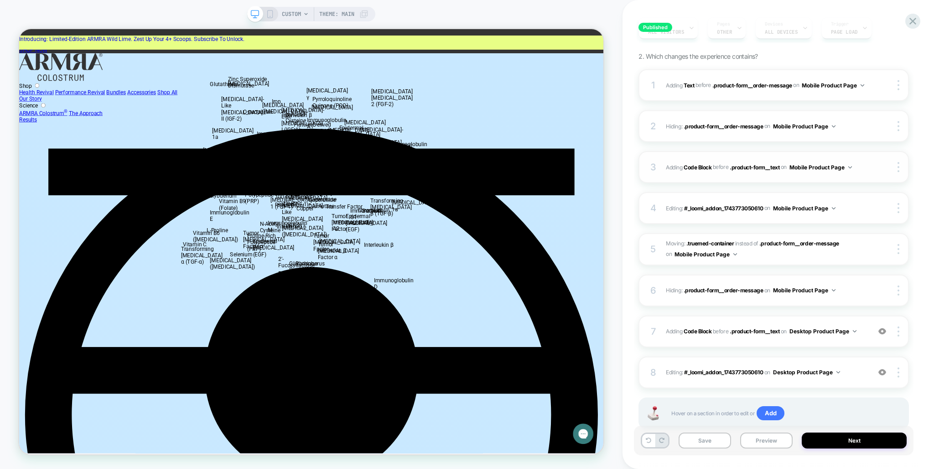
scroll to position [117, 0]
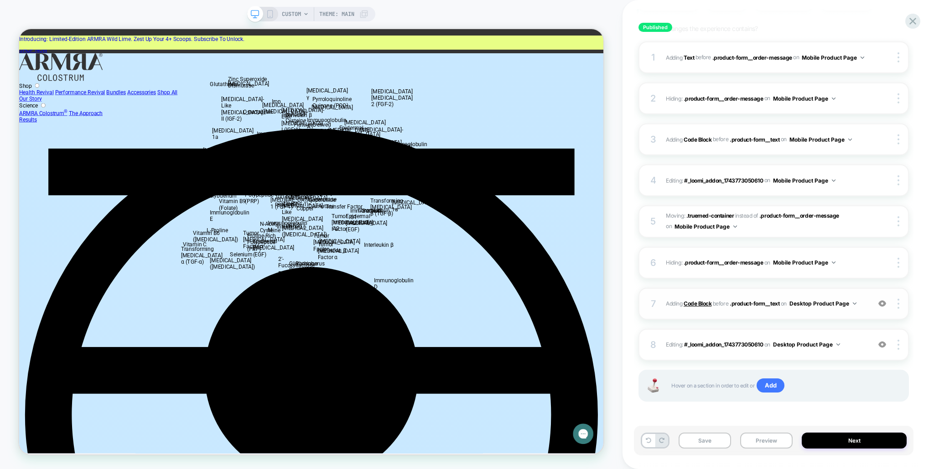
click at [698, 305] on b "Code Block" at bounding box center [697, 303] width 28 height 7
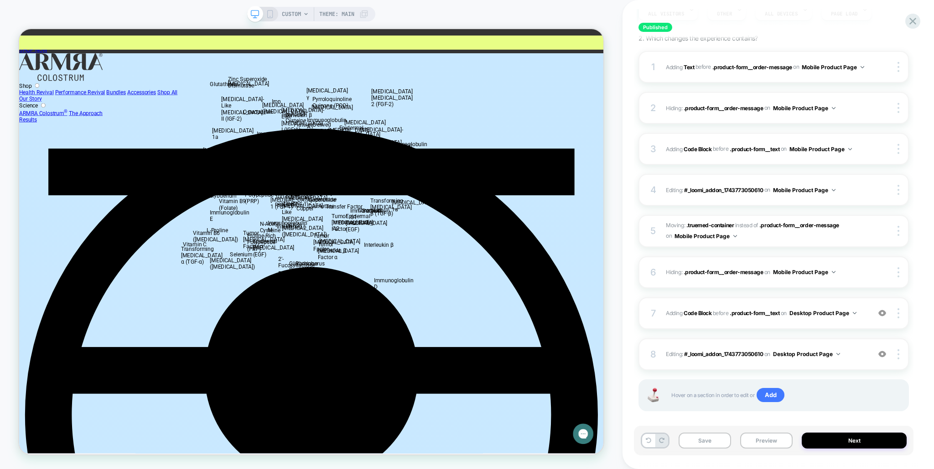
scroll to position [106, 0]
click at [710, 268] on span "Hiding : .product-form__order-message .product-form__order-message on Mobile Pr…" at bounding box center [765, 273] width 200 height 11
click at [702, 228] on span ".truemed-container" at bounding box center [710, 226] width 48 height 7
click at [702, 191] on span "#_loomi_addon_1743773050610" at bounding box center [723, 191] width 79 height 7
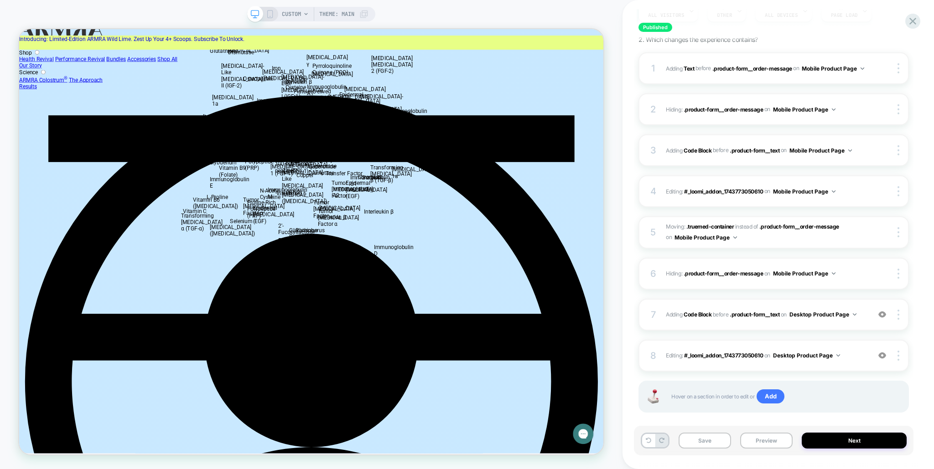
scroll to position [0, 0]
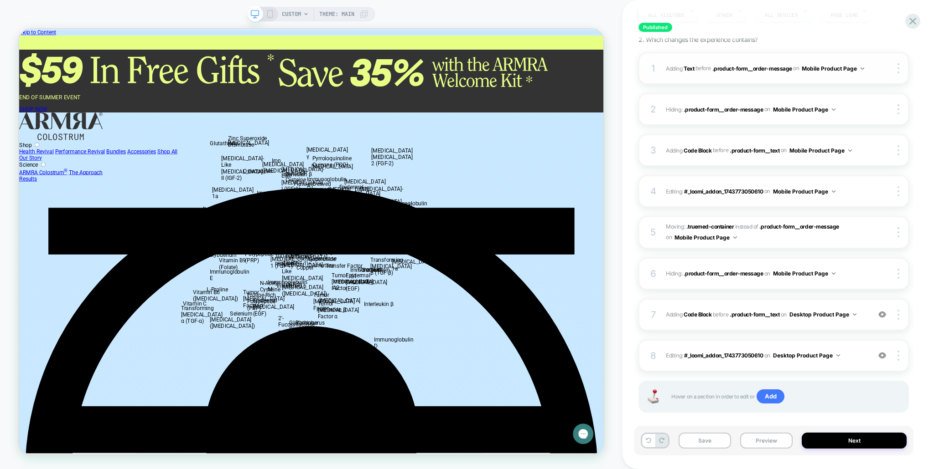
drag, startPoint x: 791, startPoint y: 68, endPoint x: 710, endPoint y: 72, distance: 81.7
click at [710, 72] on span "#_loomi_addon_1743771424747_dup1743771857 Adding Text BEFORE .product-form__ord…" at bounding box center [765, 68] width 200 height 11
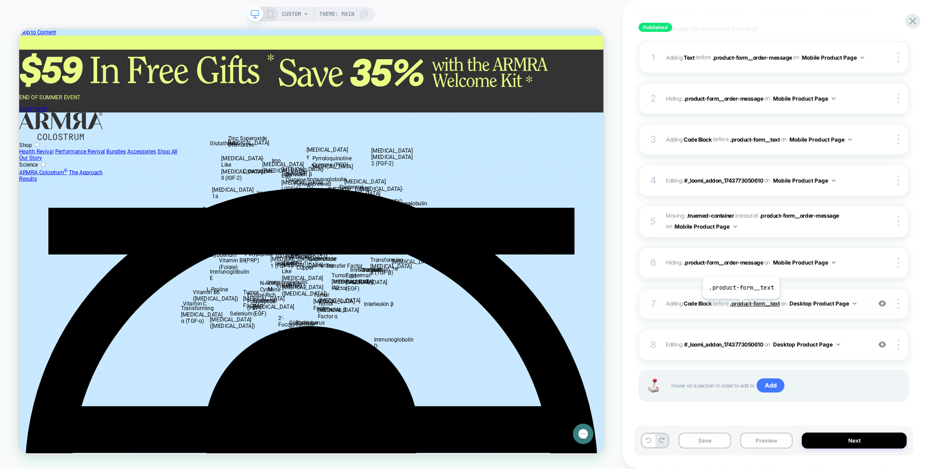
click at [740, 306] on span ".product-form__text" at bounding box center [754, 303] width 50 height 7
click at [726, 304] on span "BEFORE" at bounding box center [719, 303] width 15 height 7
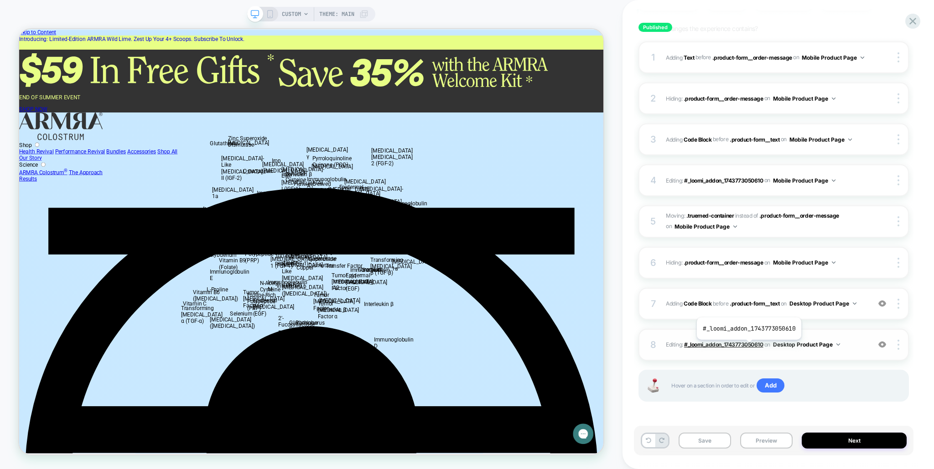
click at [748, 347] on span "#_loomi_addon_1743773050610" at bounding box center [723, 344] width 79 height 7
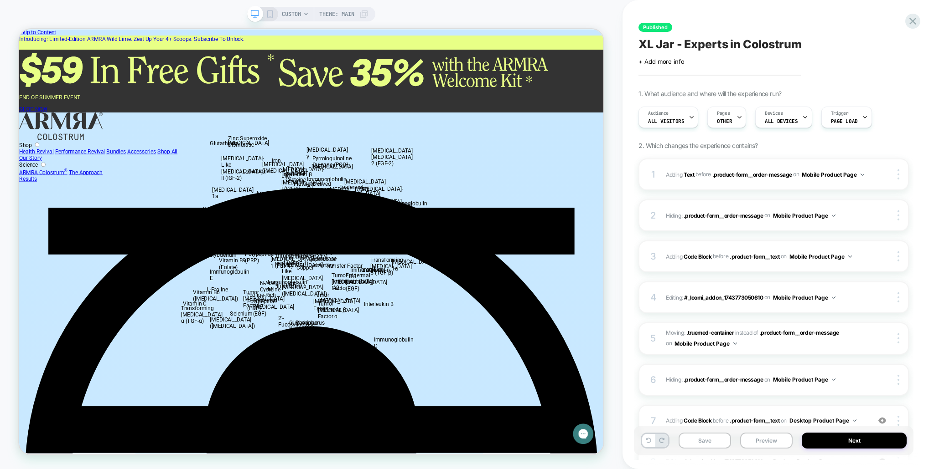
scroll to position [0, 0]
click at [902, 177] on div at bounding box center [899, 175] width 17 height 10
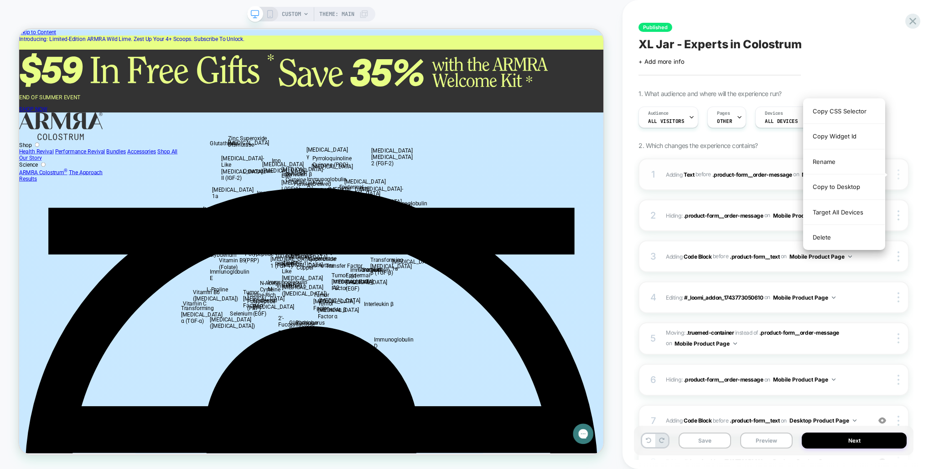
click at [902, 177] on div at bounding box center [899, 175] width 17 height 10
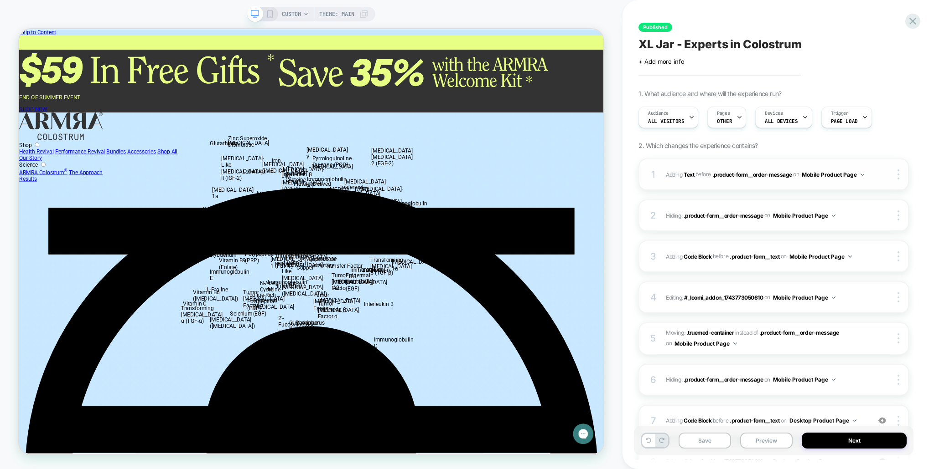
click at [701, 175] on span "BEFORE" at bounding box center [702, 174] width 15 height 7
click at [695, 175] on span "#_loomi_addon_1743771424747_dup1743771857 Adding Text BEFORE .product-form__ord…" at bounding box center [765, 174] width 200 height 11
click at [691, 175] on b "Text" at bounding box center [688, 174] width 10 height 7
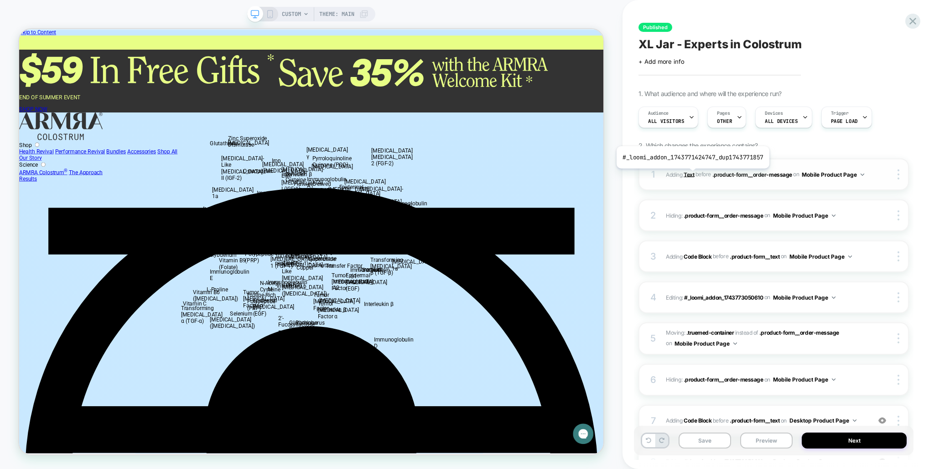
click at [691, 175] on b "Text" at bounding box center [688, 174] width 10 height 7
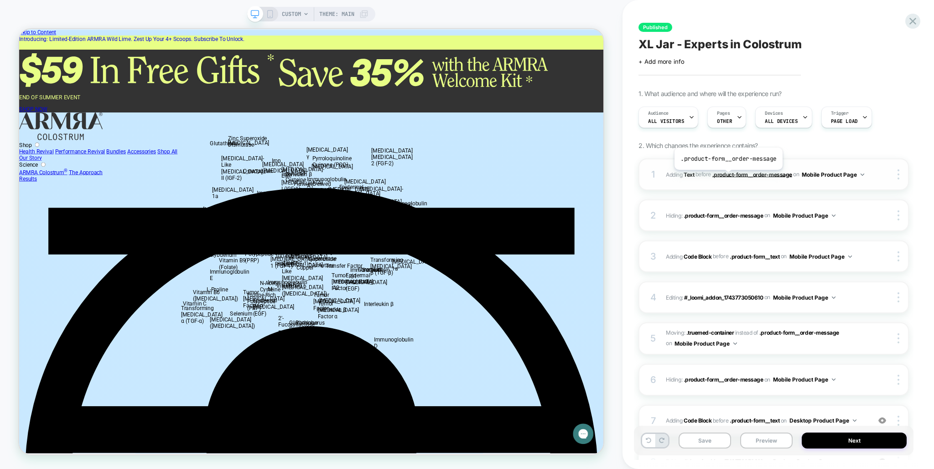
click at [727, 177] on span ".product-form__order-message" at bounding box center [752, 174] width 80 height 7
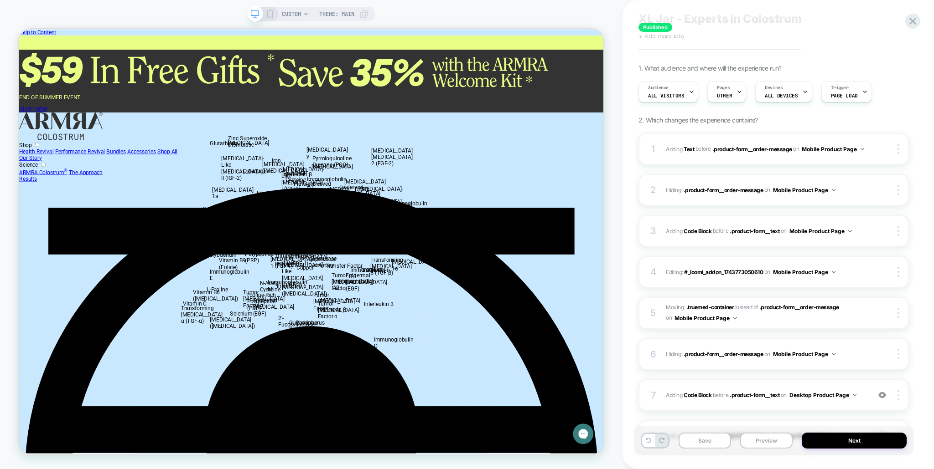
scroll to position [12, 0]
